Goal: Obtain resource: Obtain resource

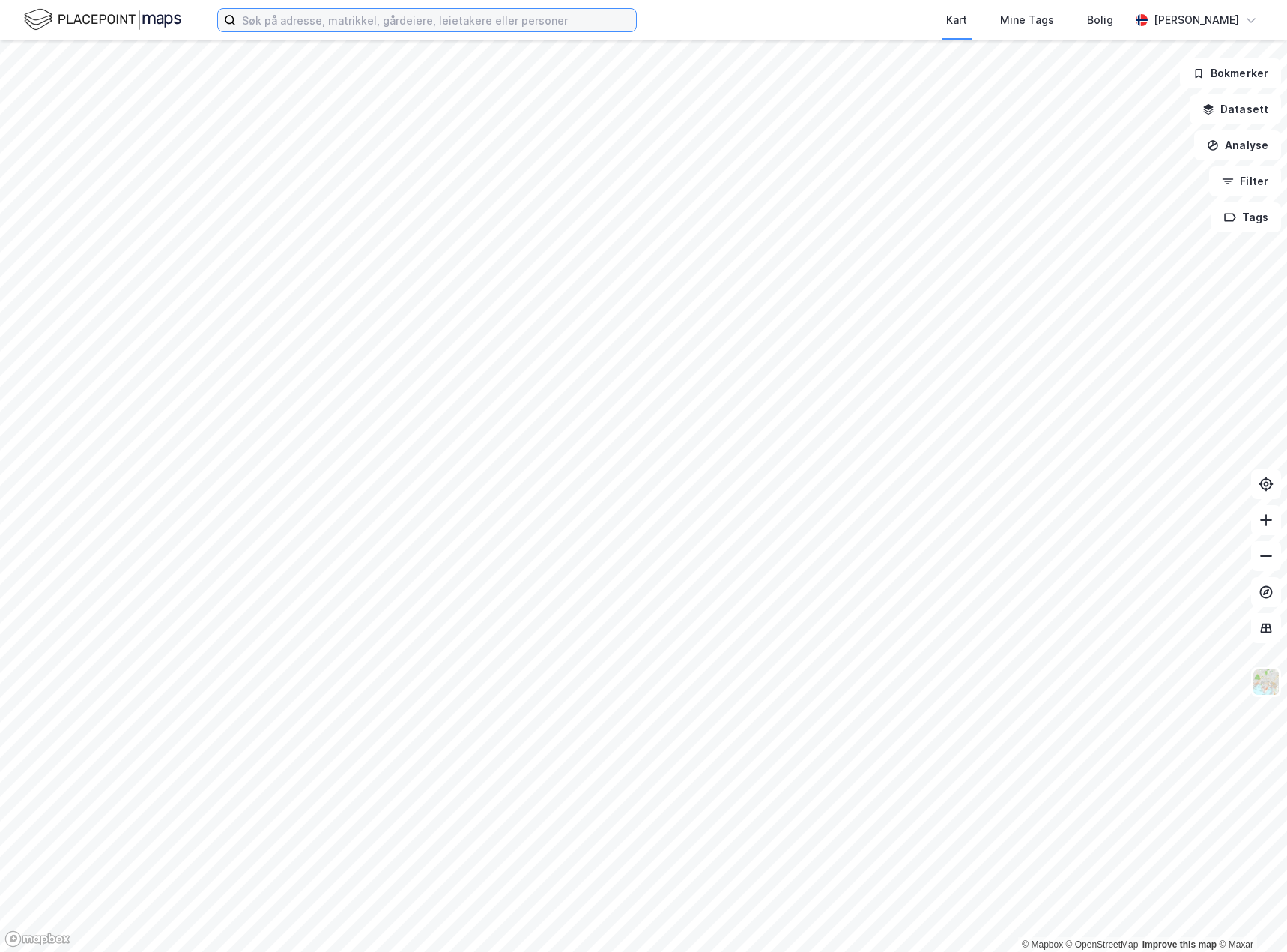
click at [406, 15] on input at bounding box center [436, 20] width 400 height 22
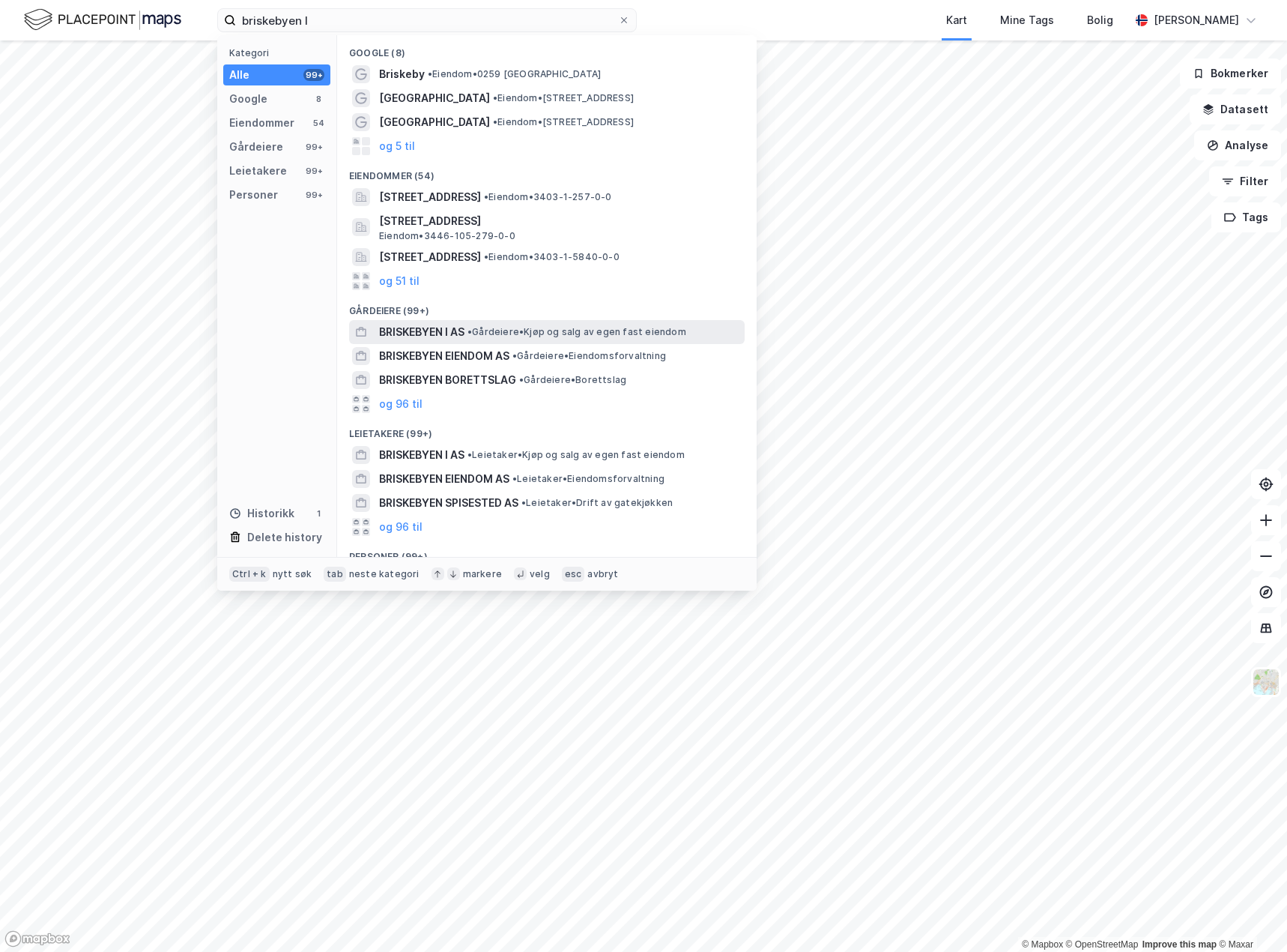
click at [634, 334] on span "• Gårdeiere • Kjøp og salg av egen fast eiendom" at bounding box center [576, 332] width 218 height 12
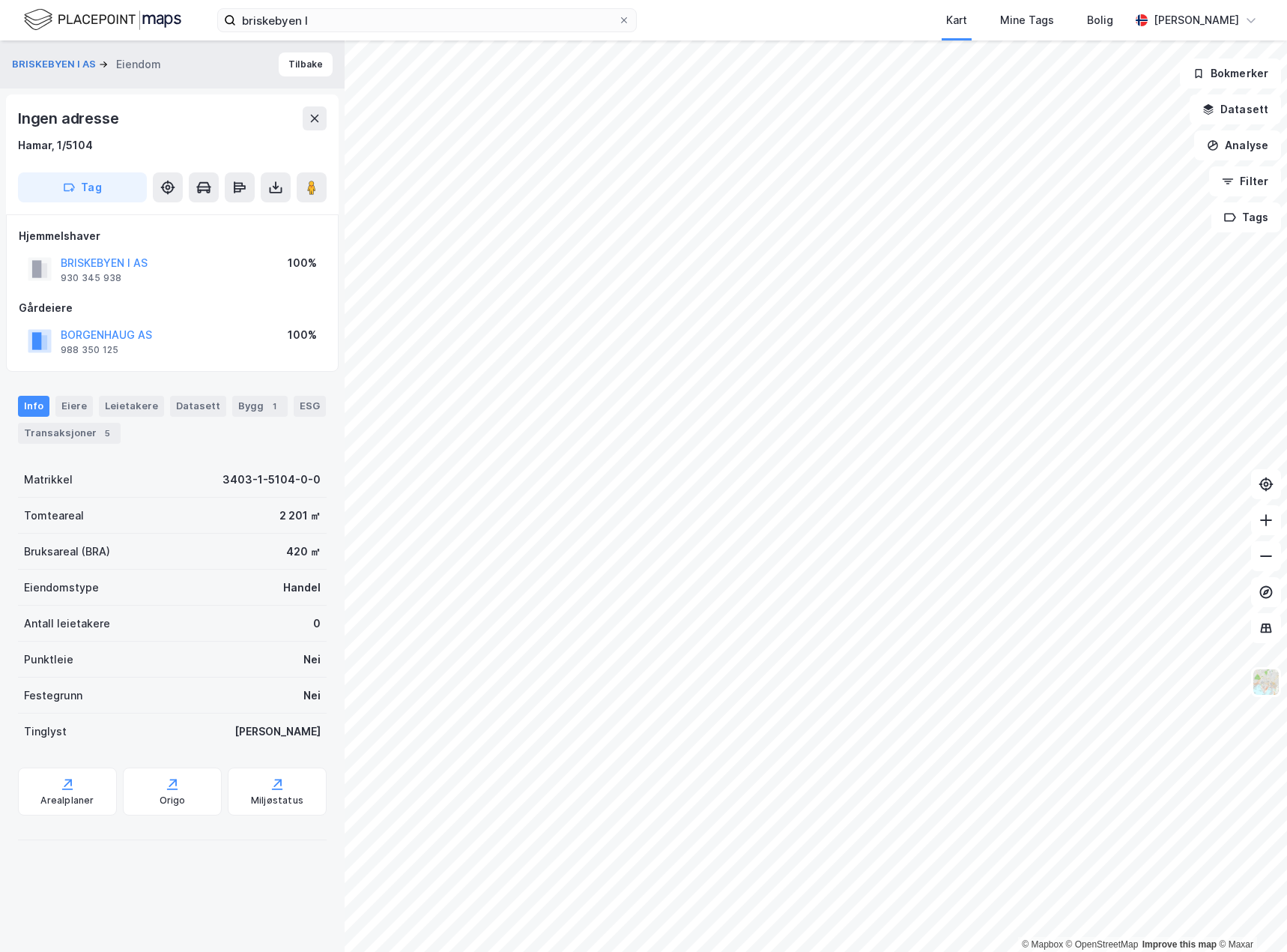
click at [260, 191] on div "Tag" at bounding box center [173, 187] width 309 height 30
click at [266, 191] on button at bounding box center [275, 187] width 30 height 30
click at [258, 218] on div "Last ned grunnbok" at bounding box center [211, 217] width 160 height 24
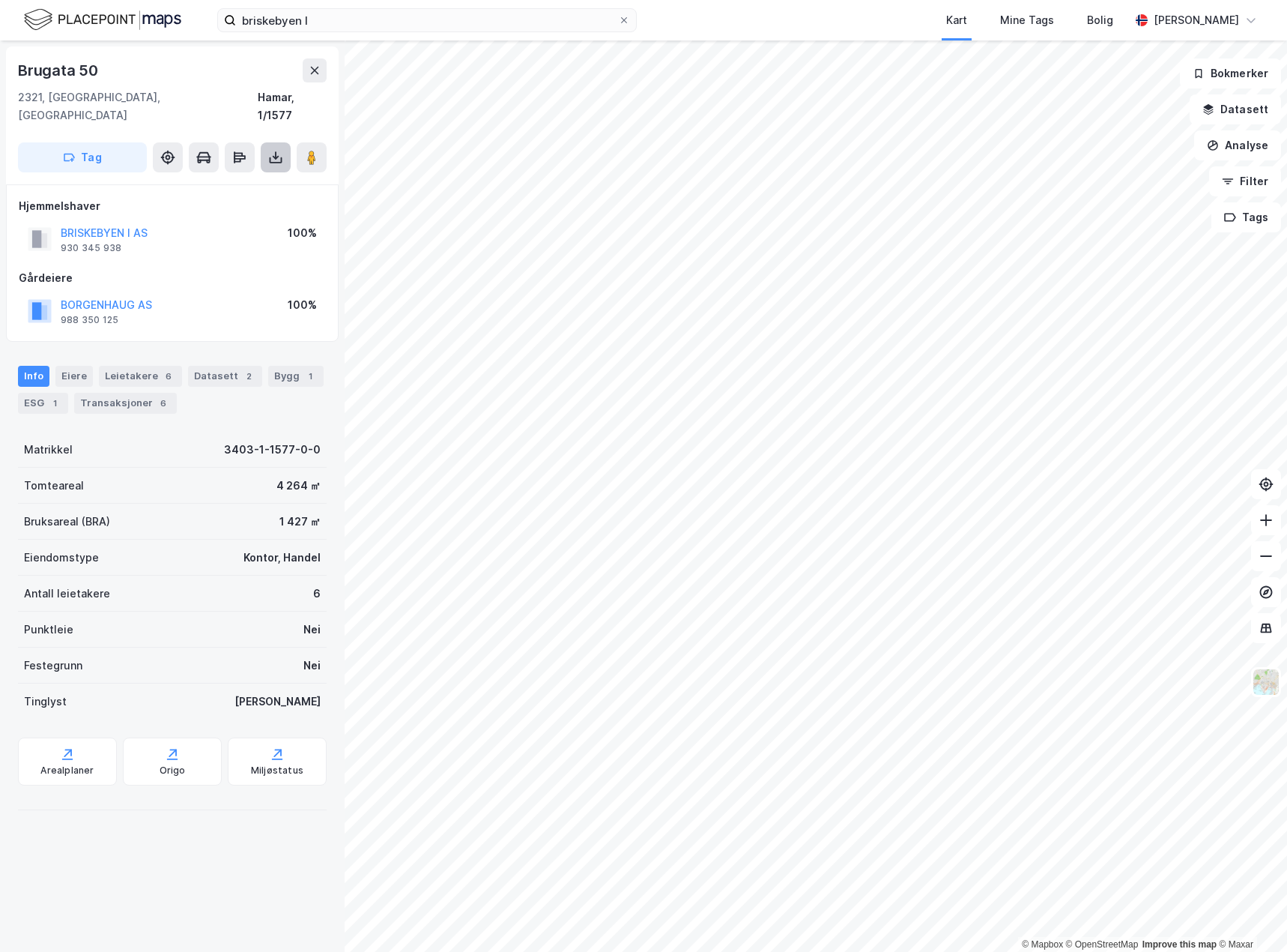
click at [286, 153] on button at bounding box center [275, 156] width 30 height 30
click at [281, 175] on div "Last ned grunnbok" at bounding box center [211, 187] width 160 height 24
click at [265, 142] on button at bounding box center [275, 156] width 30 height 30
click at [247, 175] on div "Last ned grunnbok" at bounding box center [211, 187] width 160 height 24
click at [346, 20] on input "briskebyen I" at bounding box center [427, 20] width 382 height 22
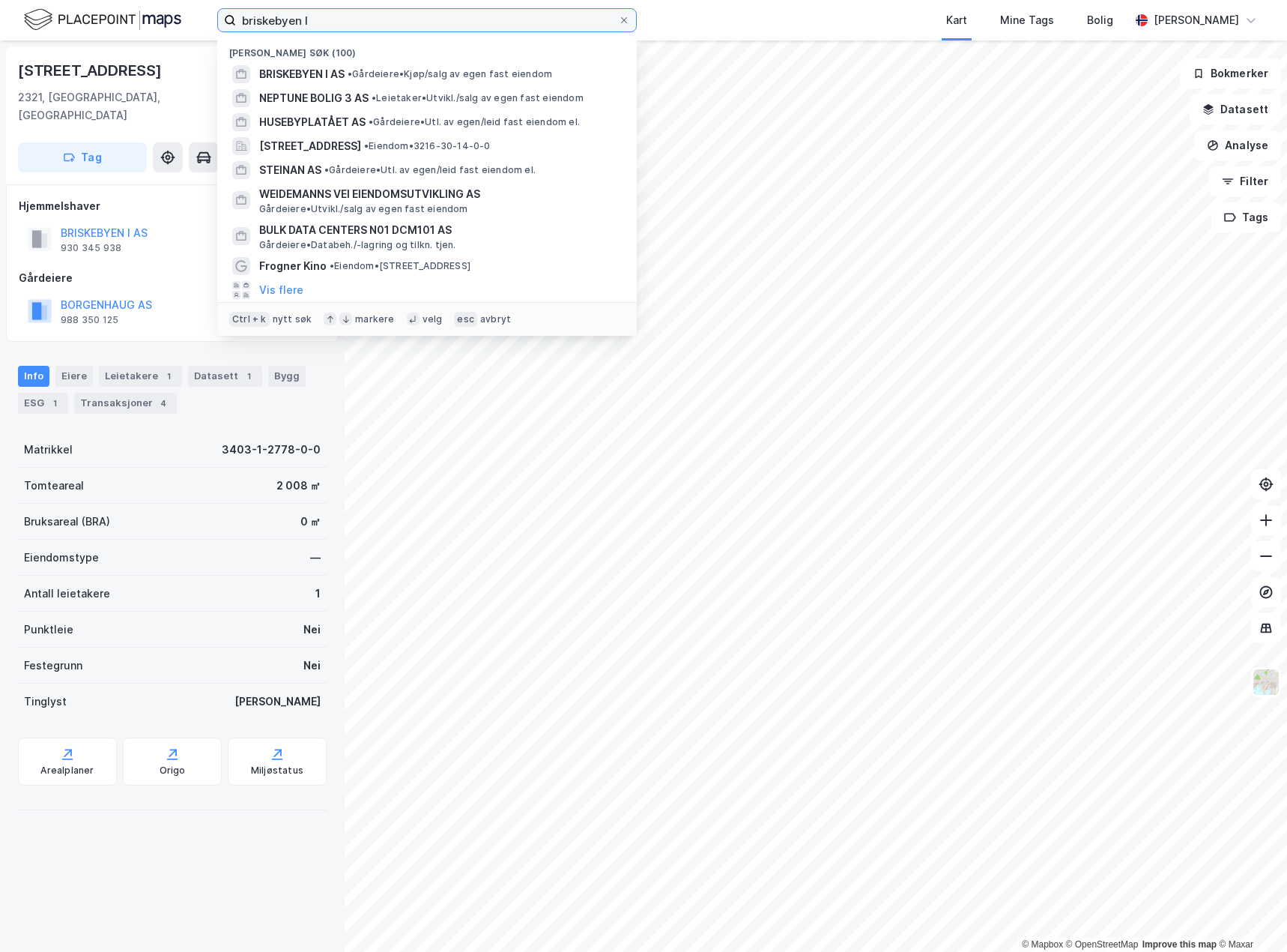
click at [346, 20] on input "briskebyen I" at bounding box center [427, 20] width 382 height 22
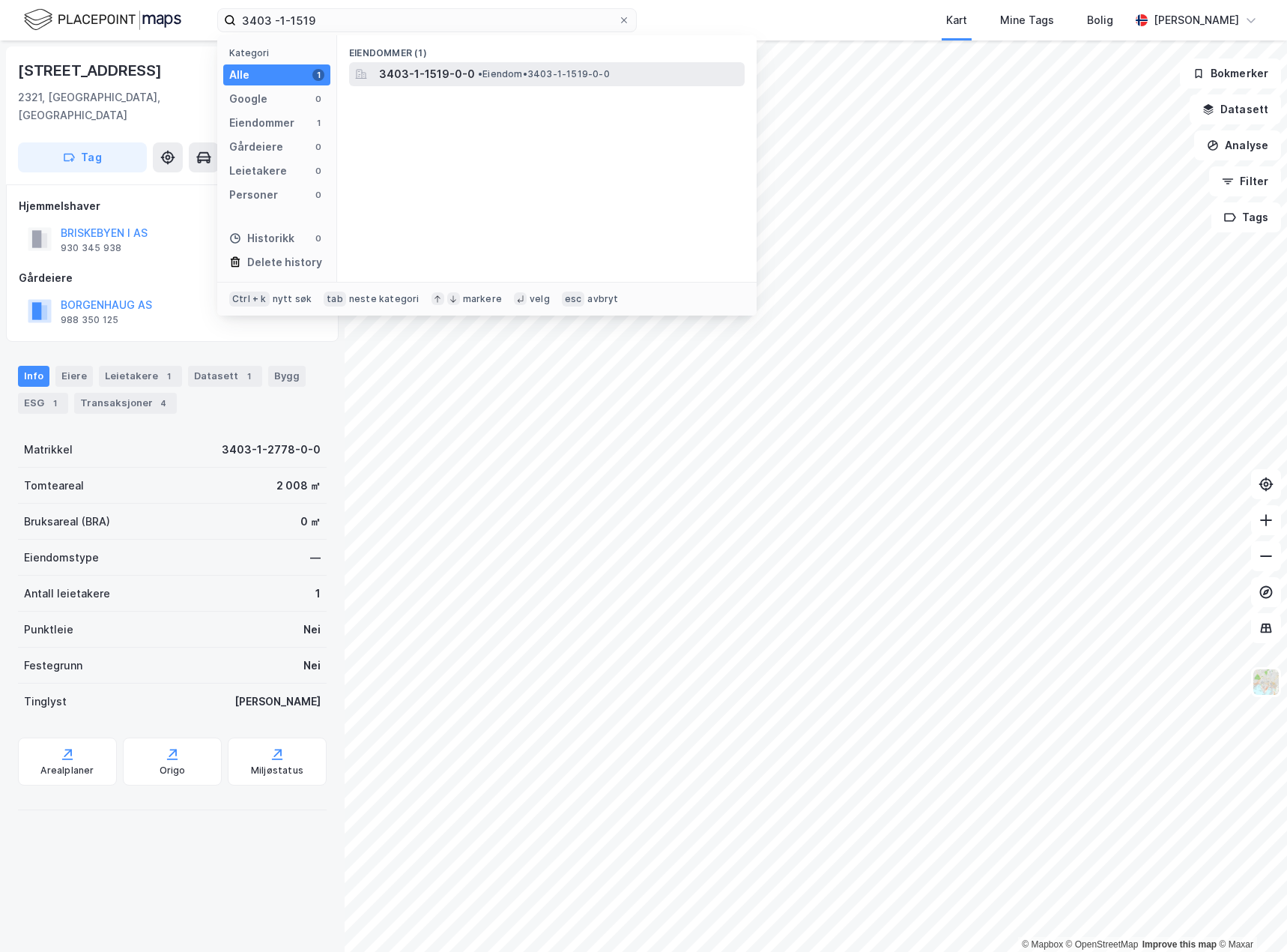
click at [462, 79] on span "3403-1-1519-0-0" at bounding box center [427, 75] width 96 height 18
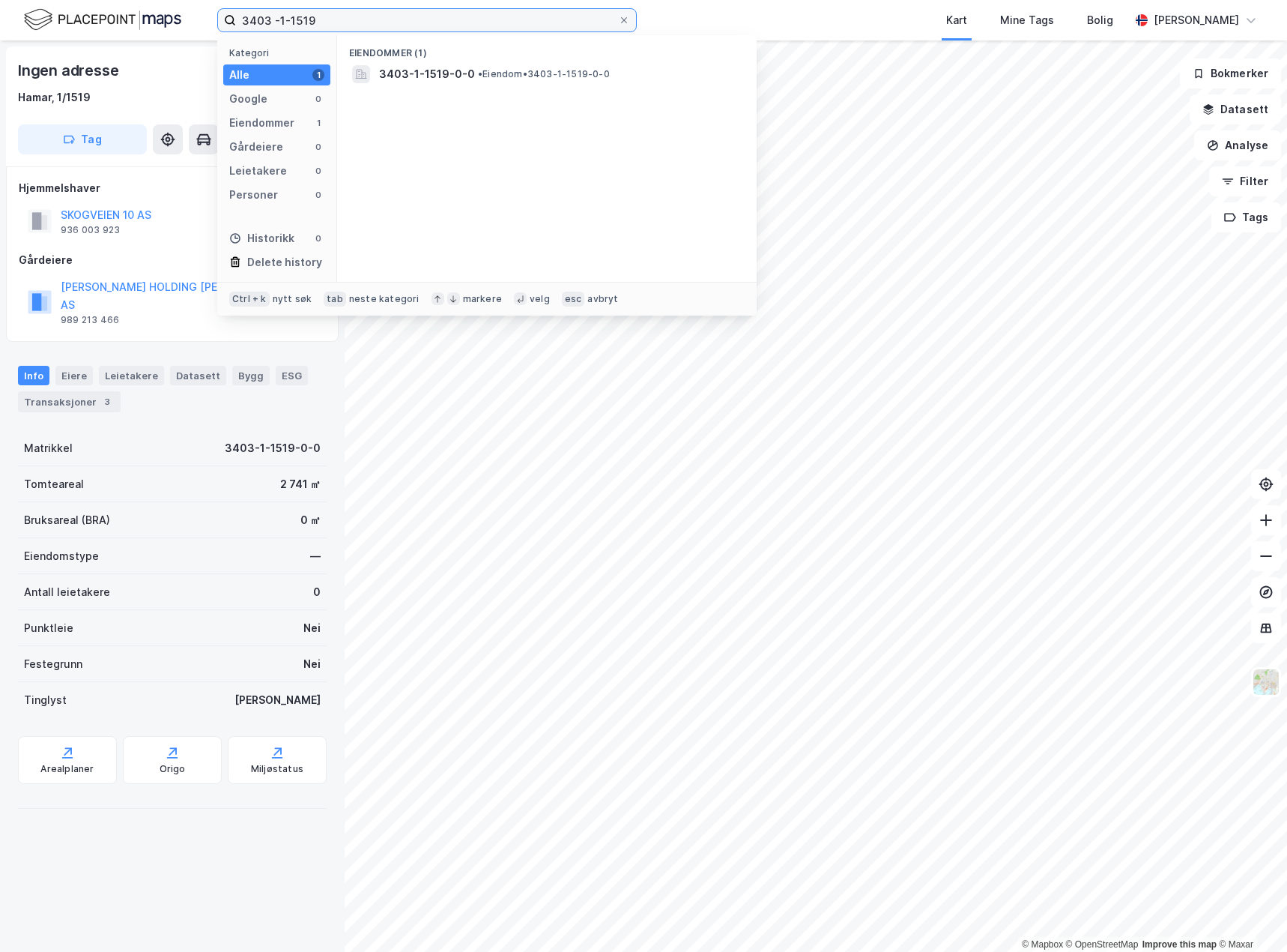
click at [343, 22] on input "3403 -1-1519" at bounding box center [427, 20] width 382 height 22
type input "3403 -1-2808"
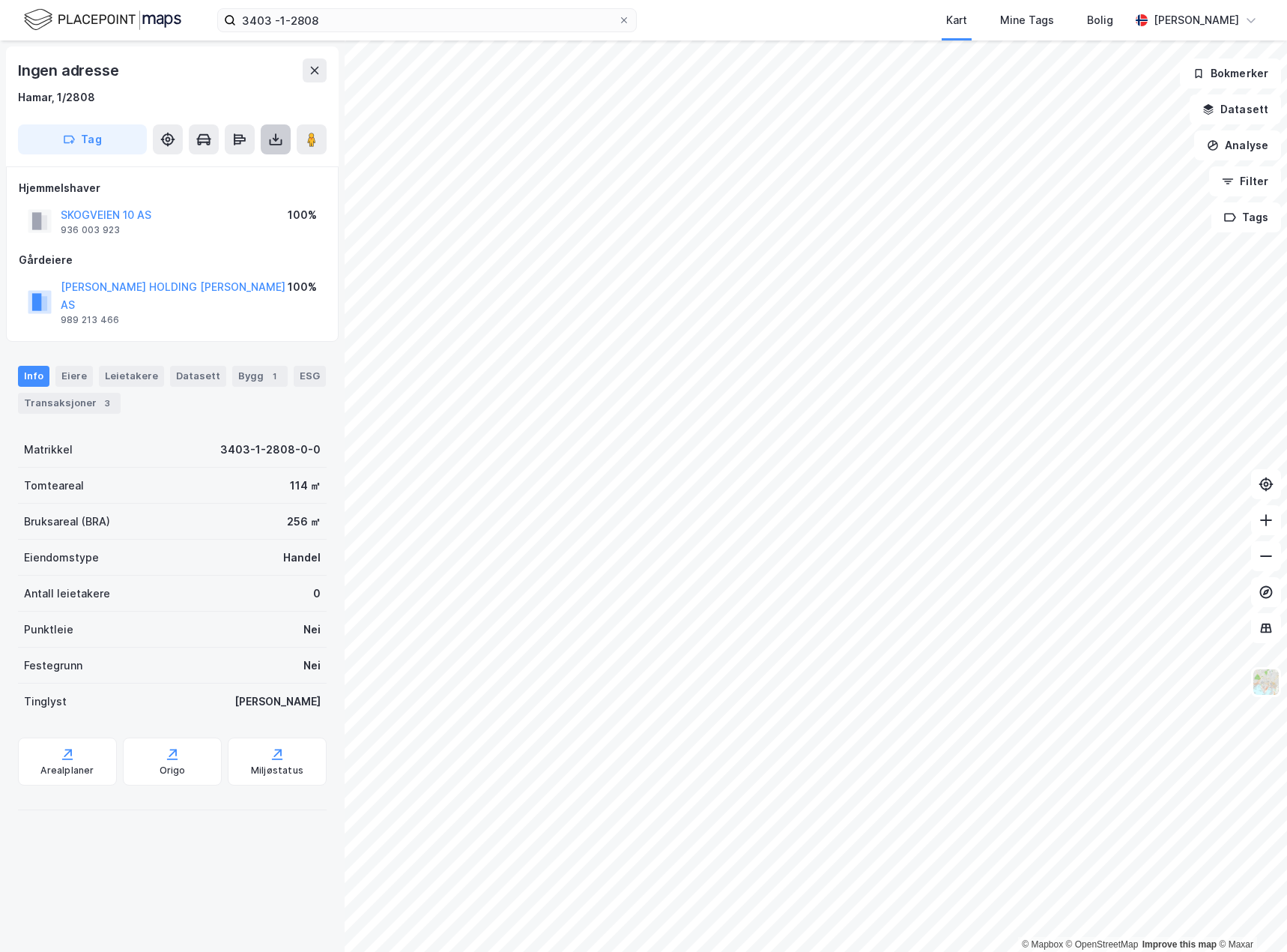
click at [275, 153] on button at bounding box center [275, 138] width 30 height 30
click at [253, 173] on div "Last ned grunnbok" at bounding box center [211, 169] width 160 height 24
click at [229, 255] on div "Gårdeiere" at bounding box center [173, 260] width 307 height 18
